Goal: Navigation & Orientation: Find specific page/section

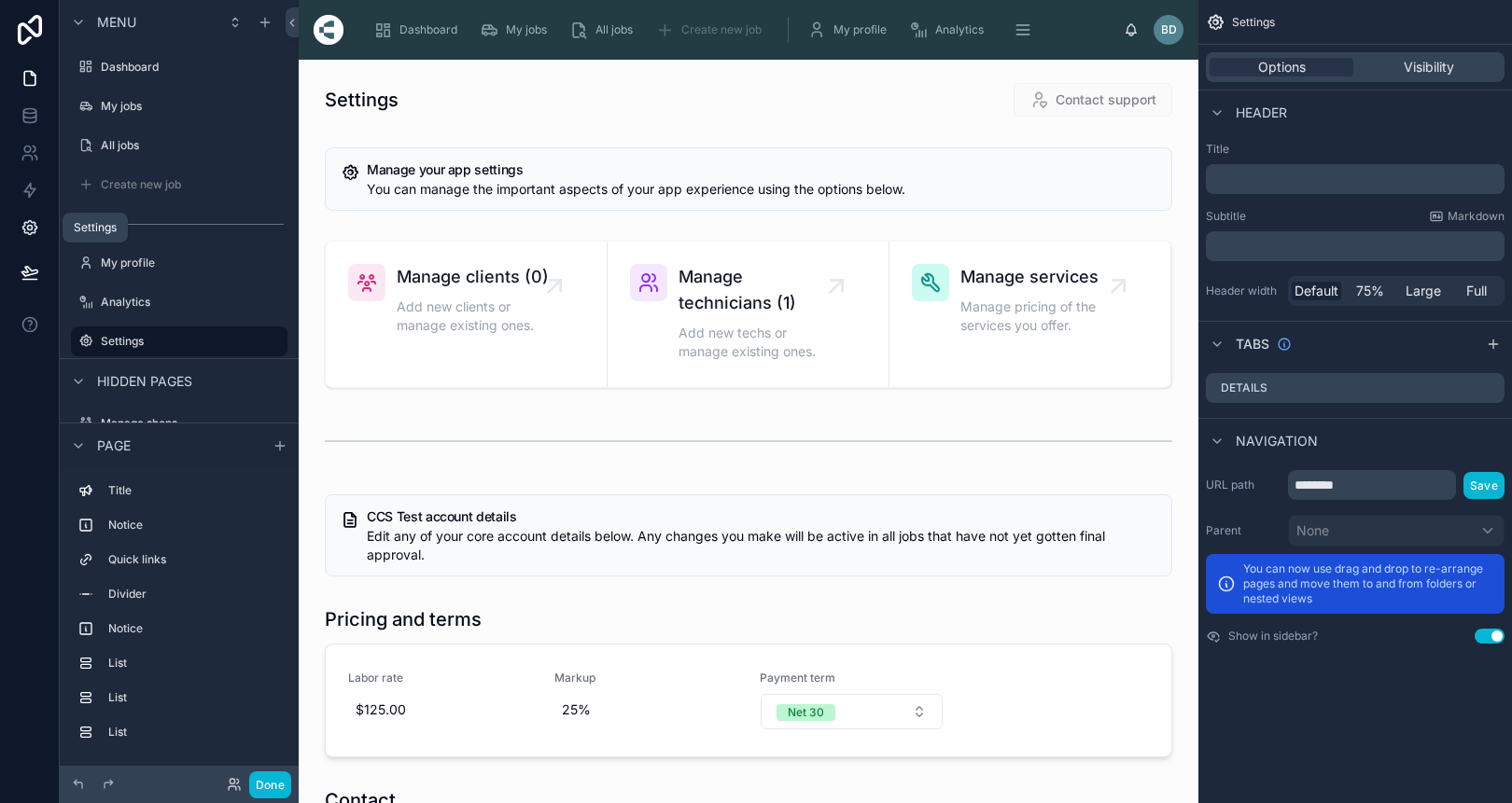
click at [30, 230] on icon at bounding box center [29, 228] width 5 height 5
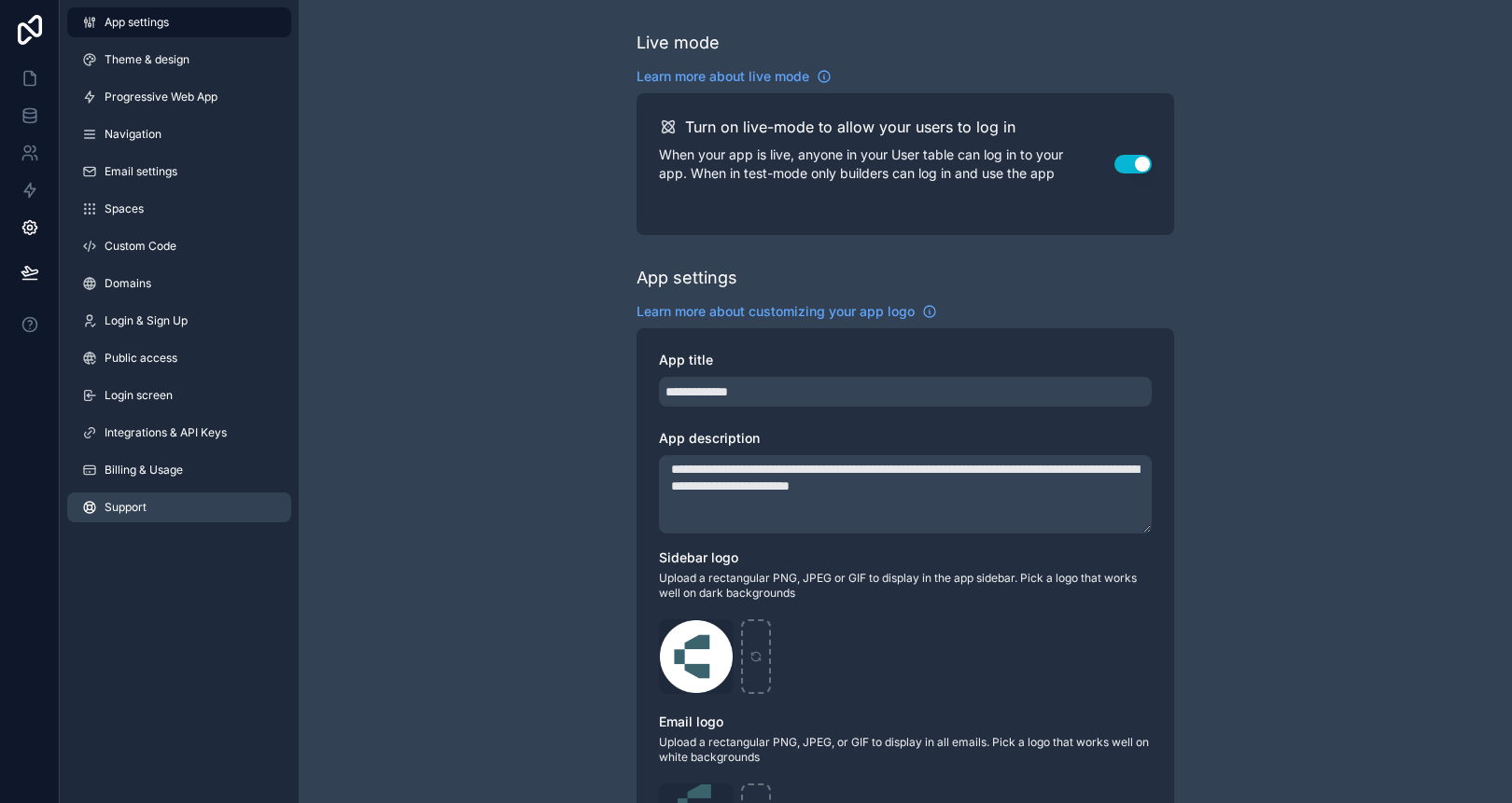
click at [114, 505] on span "Support" at bounding box center [125, 507] width 42 height 15
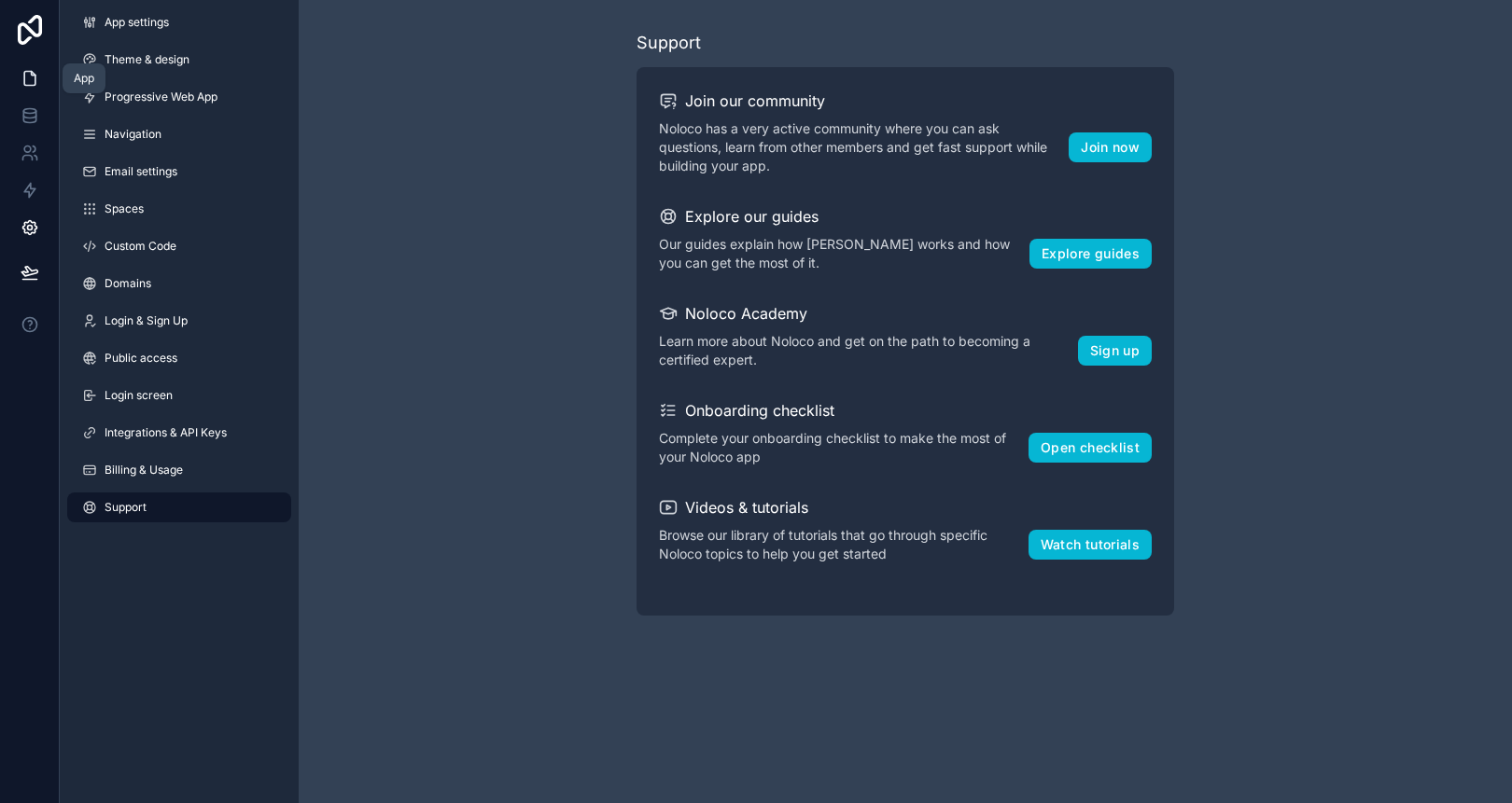
click at [34, 79] on icon at bounding box center [30, 78] width 19 height 19
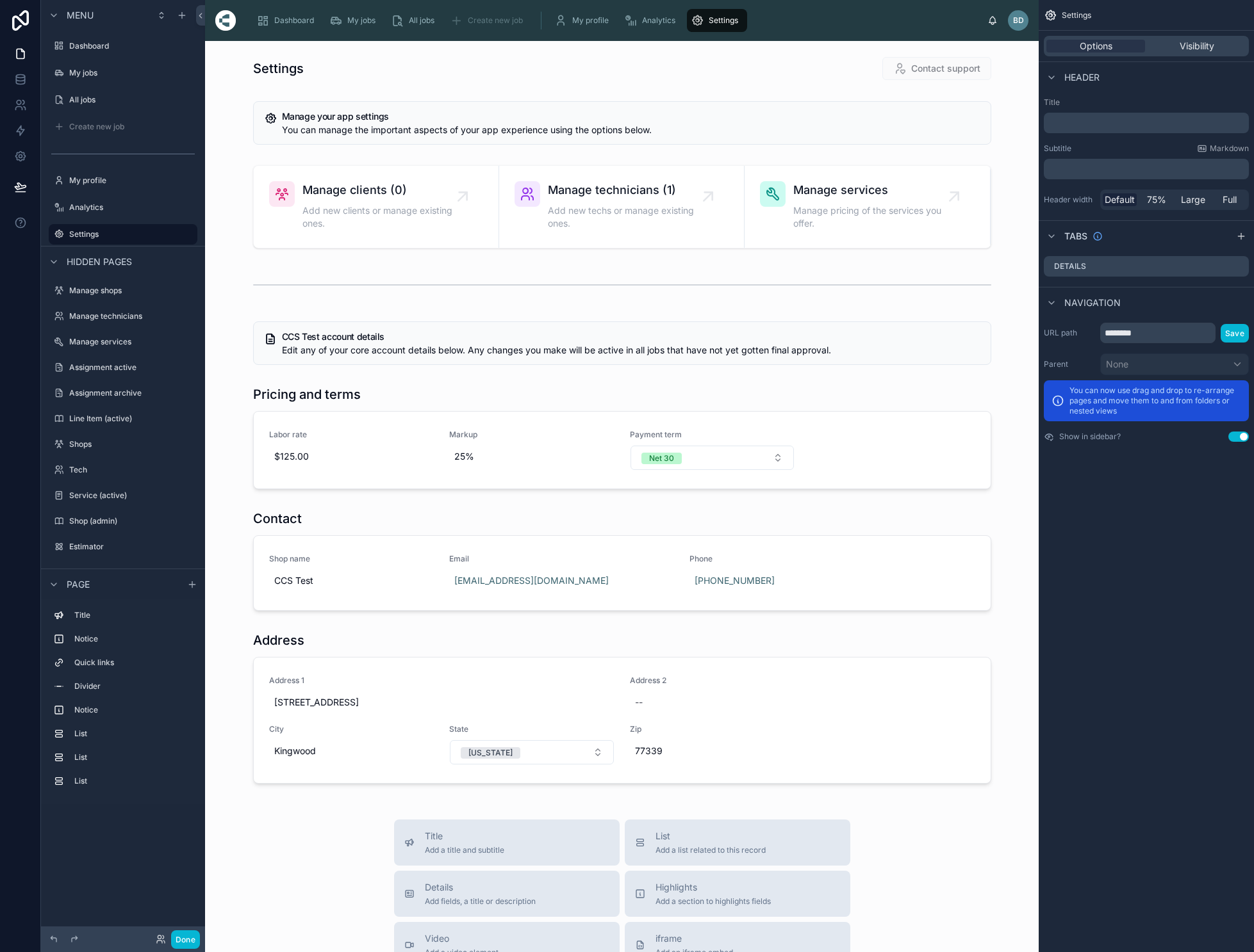
click at [1028, 539] on div "Settings Options Visibility Header Title ﻿ Subtitle Markdown ﻿ Header width Def…" at bounding box center [1146, 476] width 215 height 952
